Goal: Use online tool/utility

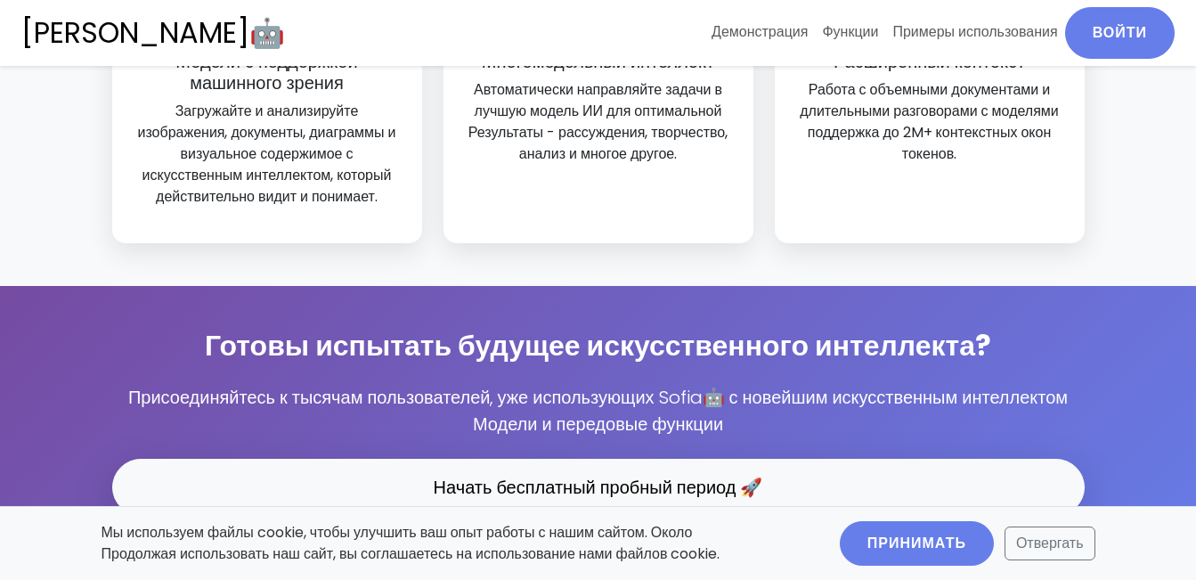
scroll to position [6055, 0]
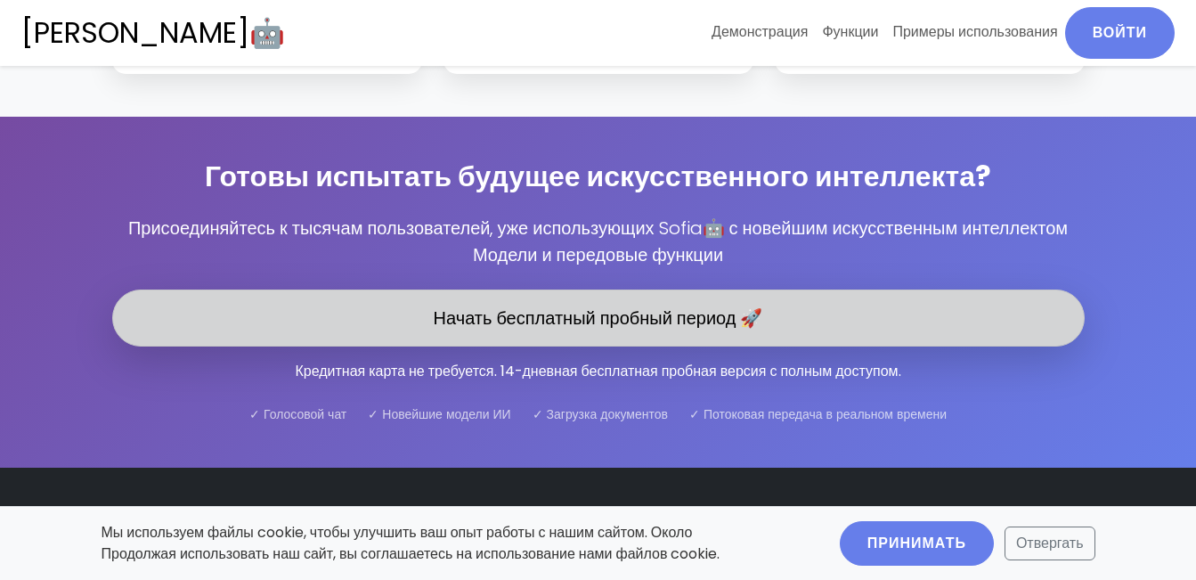
click at [586, 289] on link "Начать бесплатный пробный период 🚀" at bounding box center [598, 317] width 972 height 57
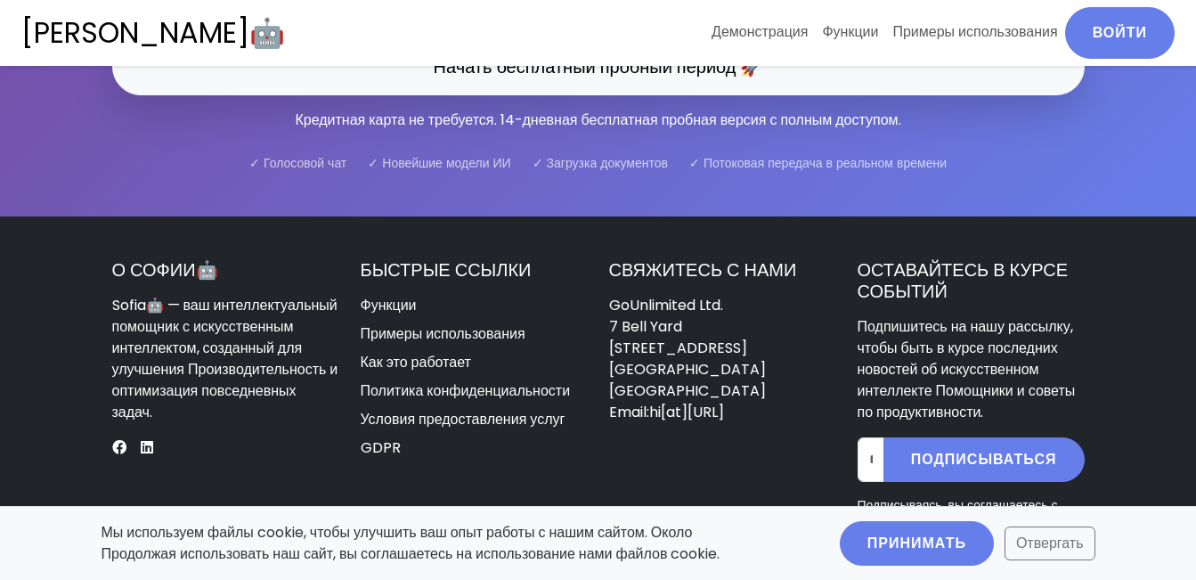
scroll to position [6358, 0]
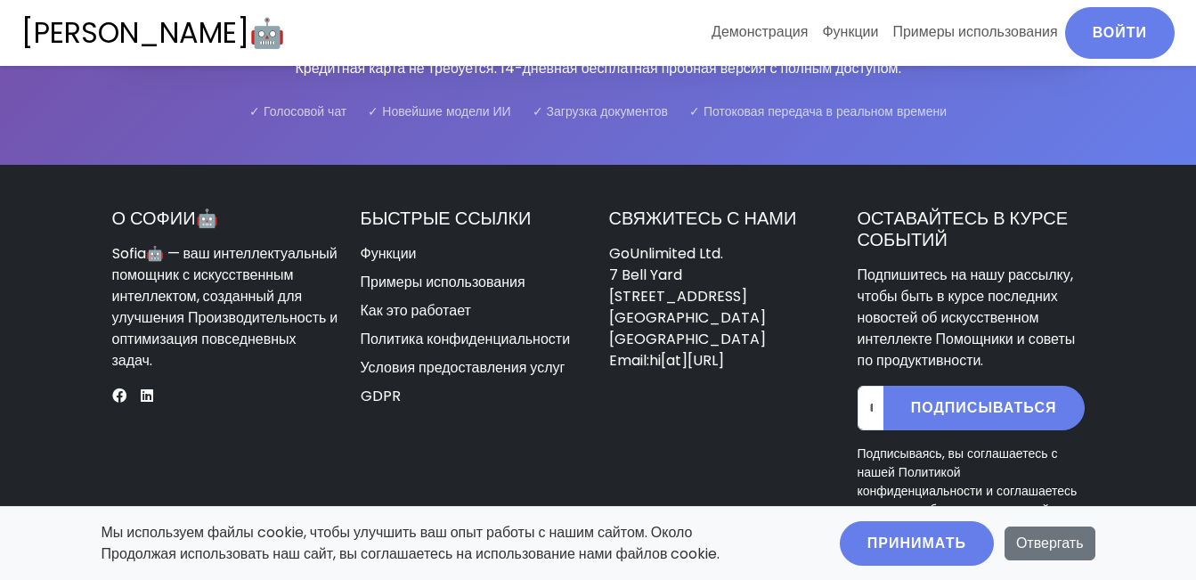
click at [1063, 545] on button "Отвергать" at bounding box center [1049, 543] width 91 height 34
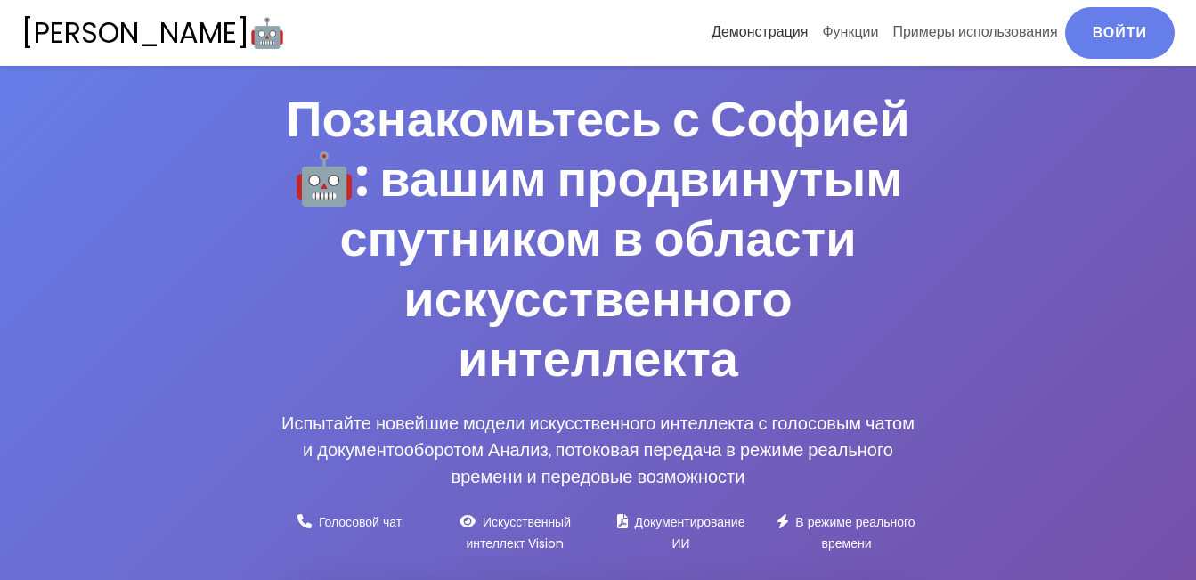
click at [777, 32] on link "Демонстрация" at bounding box center [759, 32] width 110 height 50
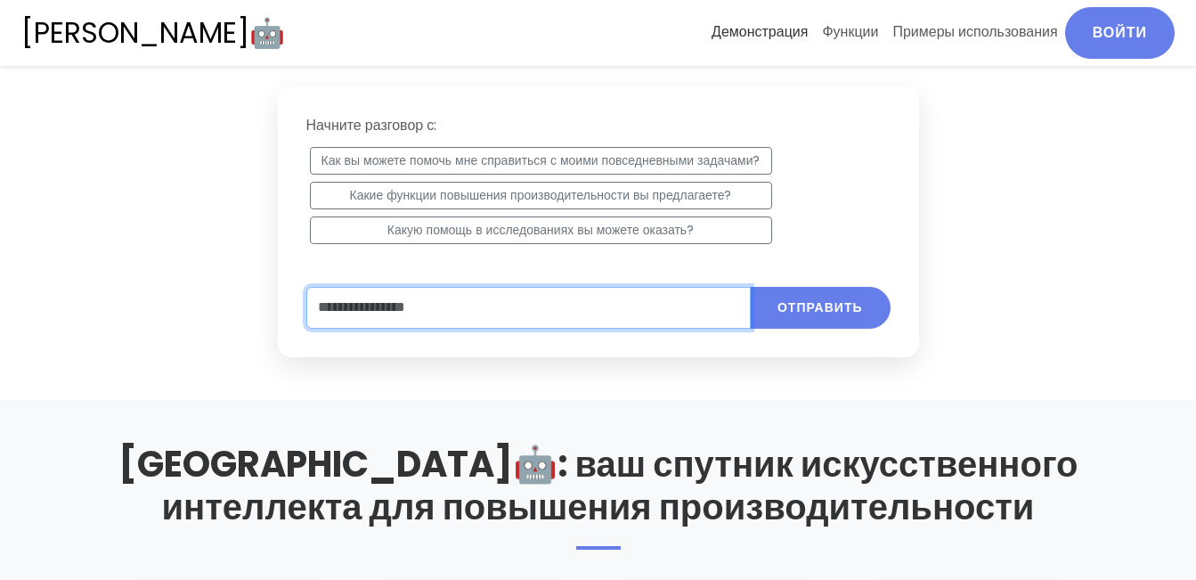
scroll to position [923, 0]
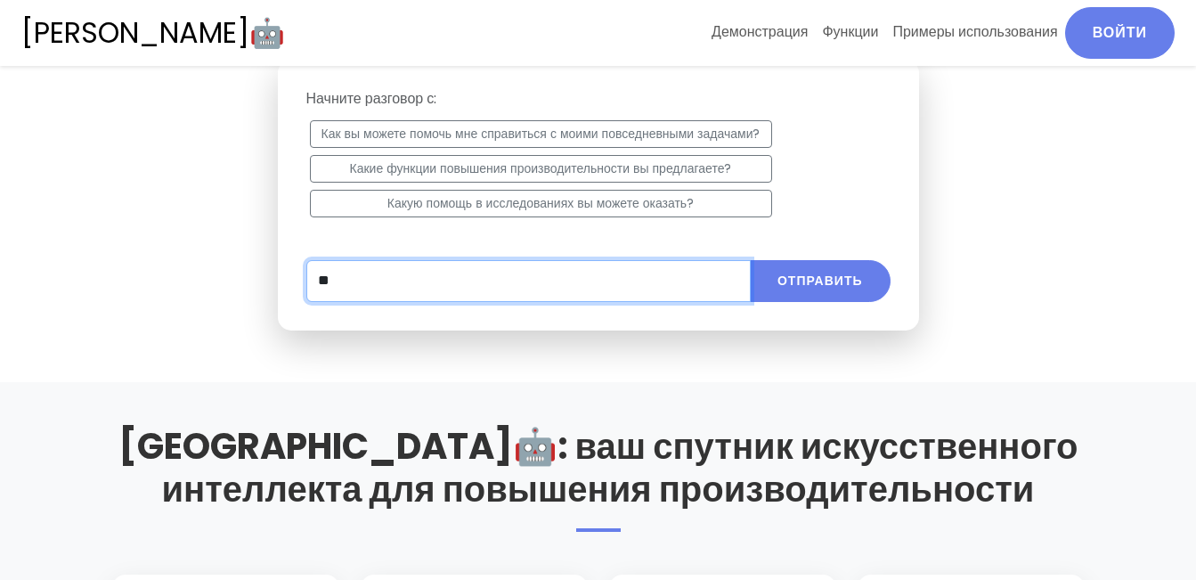
type input "*"
click at [750, 260] on button "Отправить" at bounding box center [820, 281] width 141 height 42
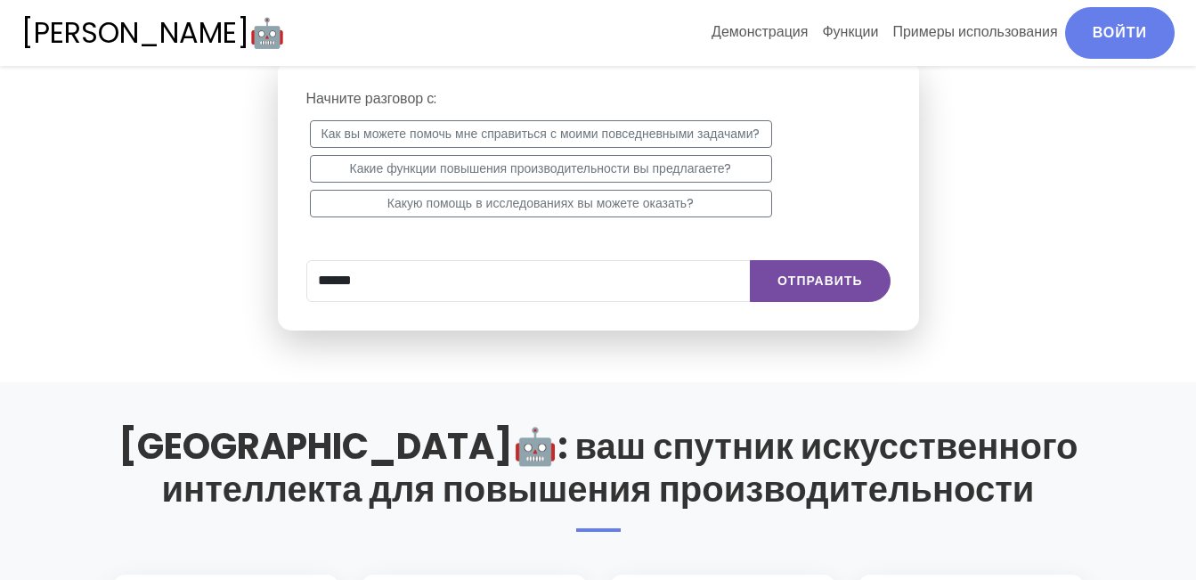
click at [832, 283] on button "Отправить" at bounding box center [820, 281] width 141 height 42
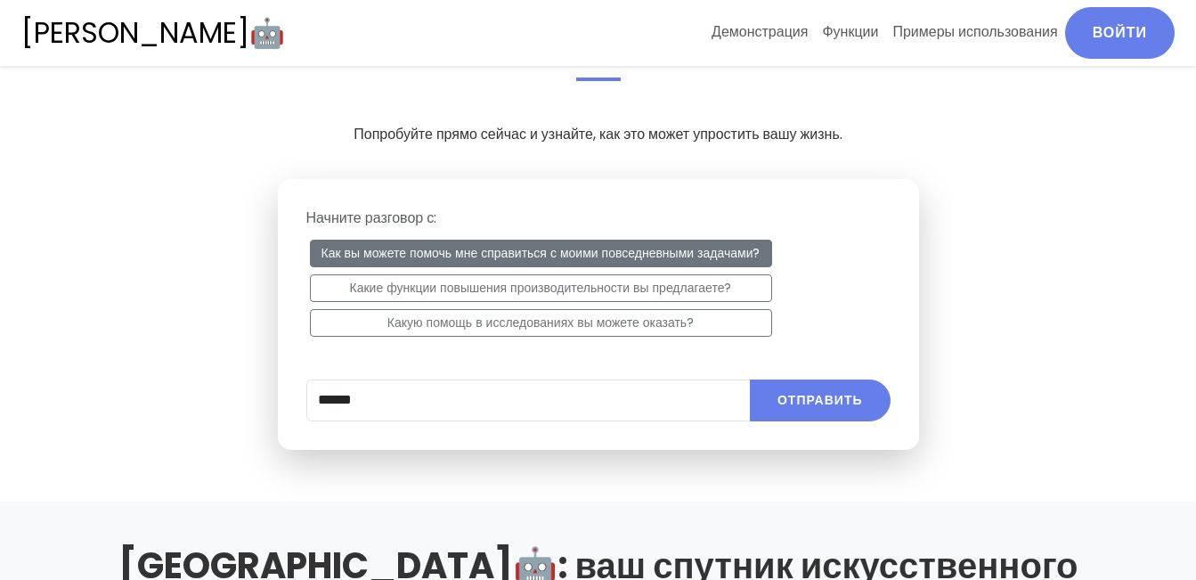
click at [559, 258] on button "Как вы можете помочь мне справиться с моими повседневными задачами?" at bounding box center [541, 254] width 462 height 28
type input "**********"
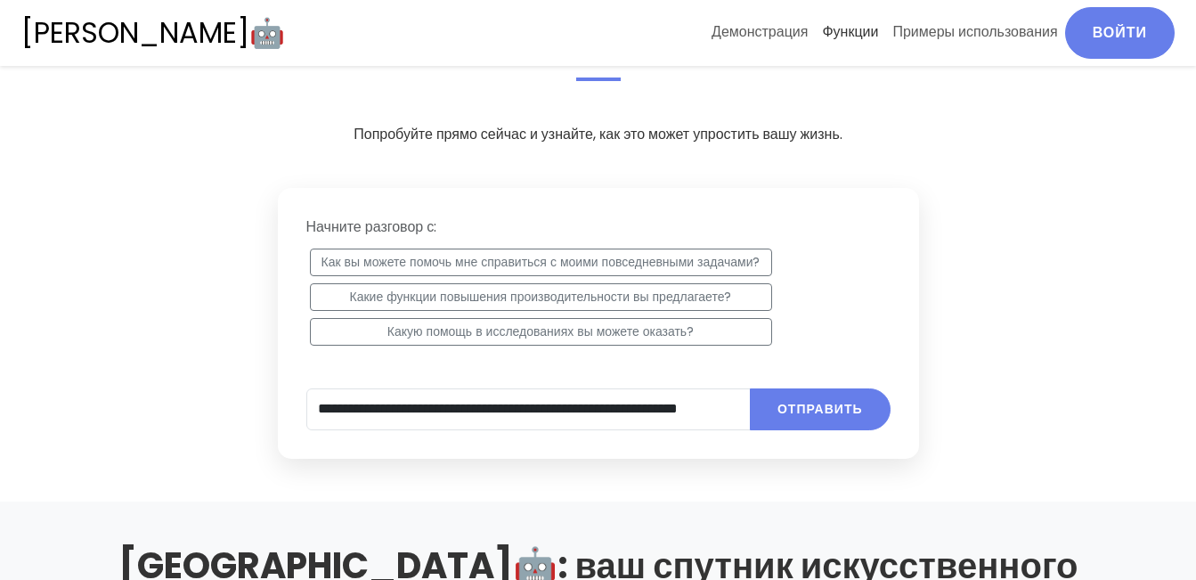
click at [866, 36] on link "Функции" at bounding box center [850, 32] width 70 height 50
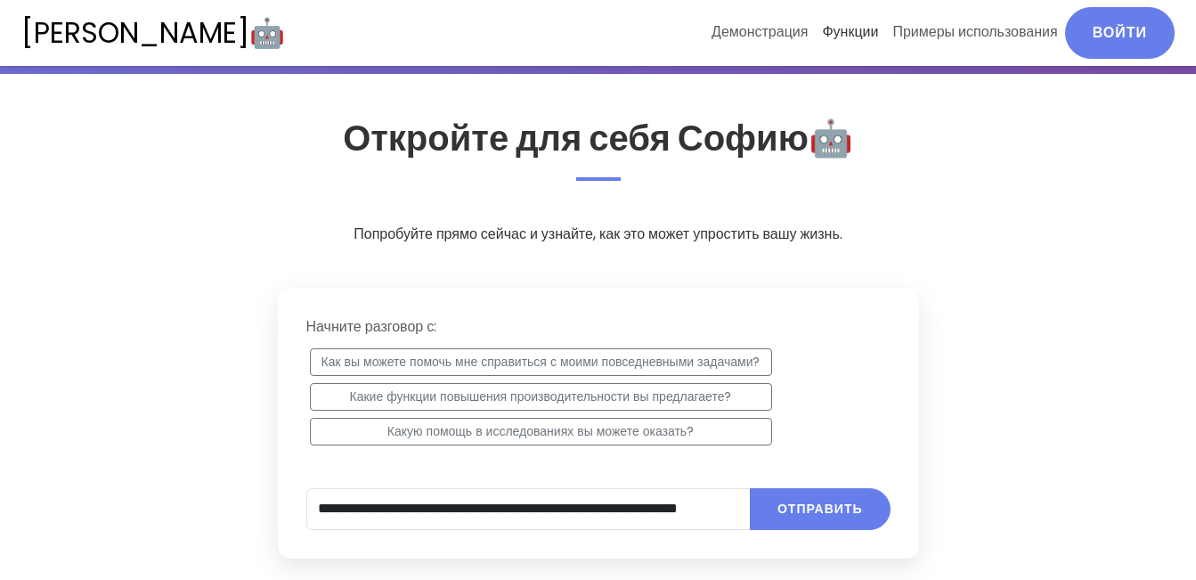
scroll to position [527, 0]
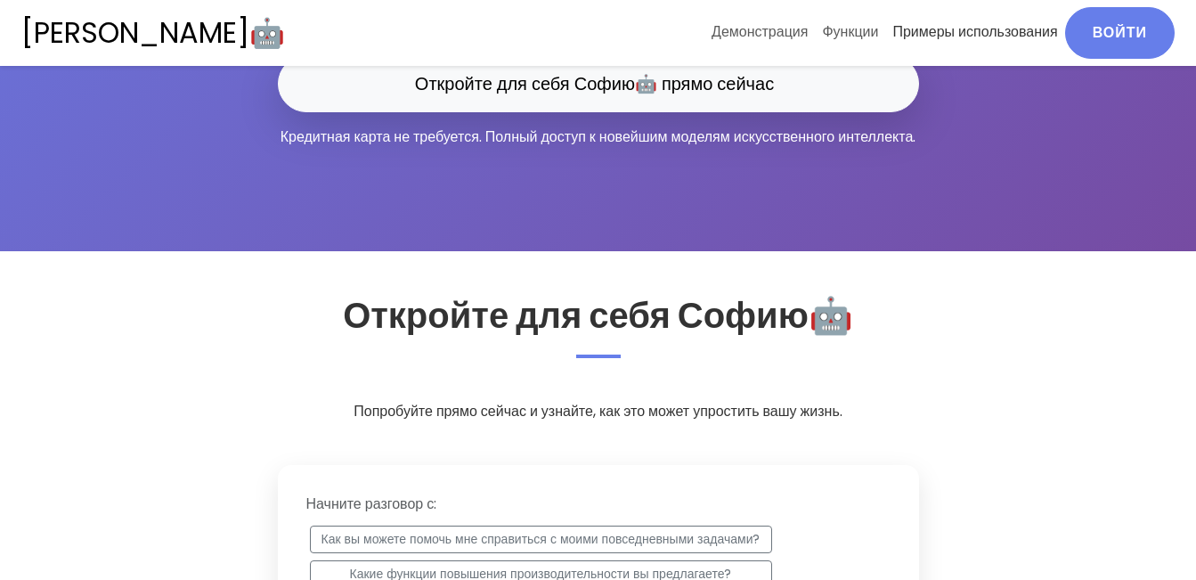
click at [968, 29] on link "Примеры использования" at bounding box center [974, 32] width 179 height 50
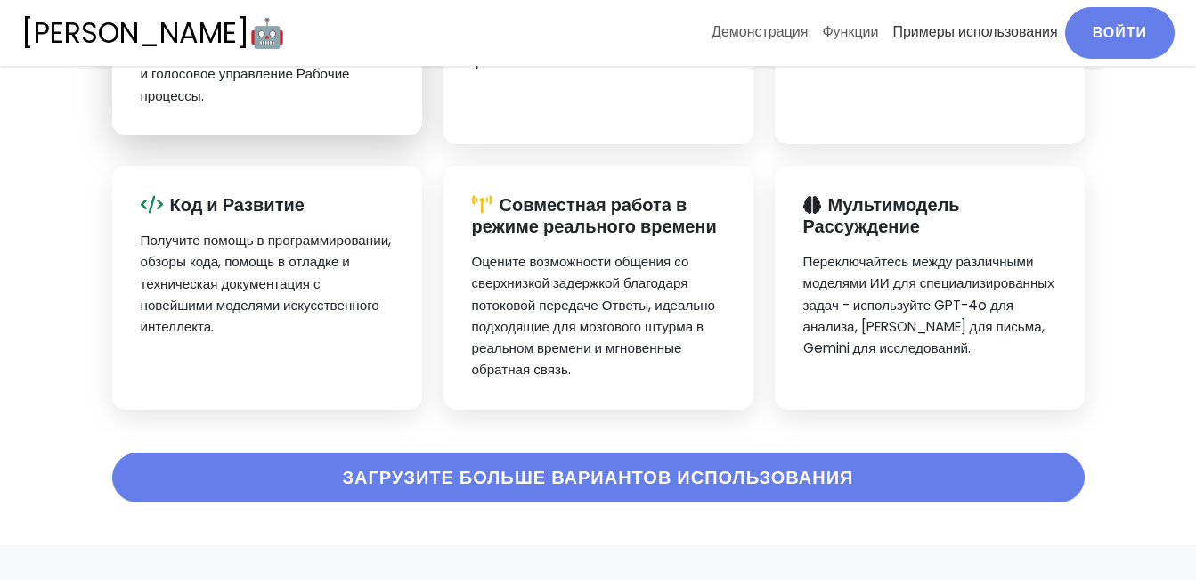
scroll to position [3941, 0]
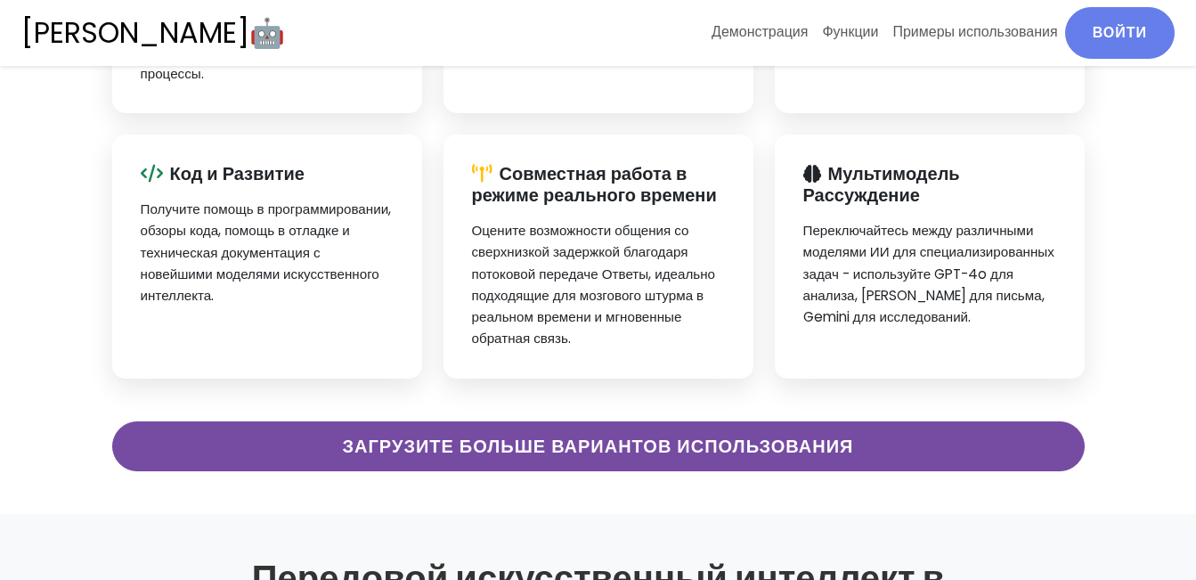
click at [857, 421] on button "Загрузите больше вариантов использования" at bounding box center [598, 446] width 972 height 50
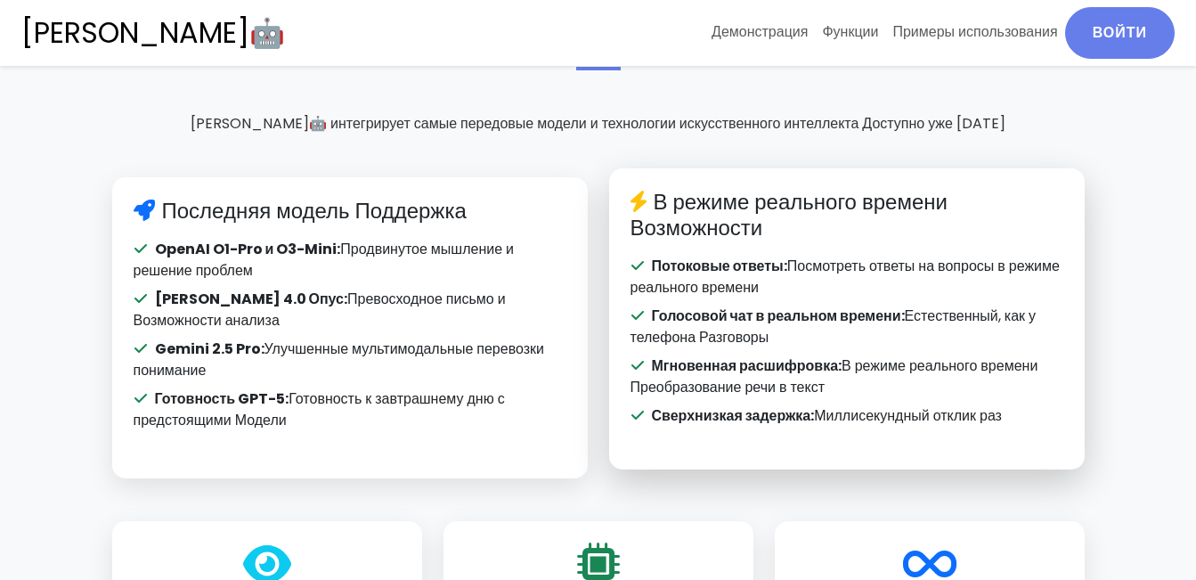
scroll to position [5604, 0]
